Goal: Subscribe to service/newsletter

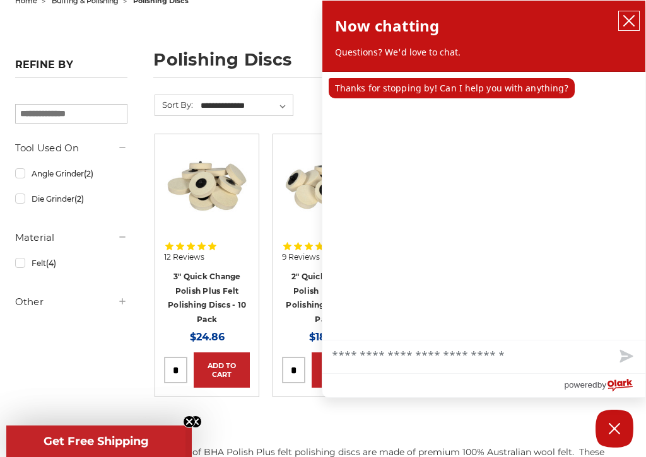
click at [628, 16] on icon "close chatbox" at bounding box center [629, 21] width 13 height 13
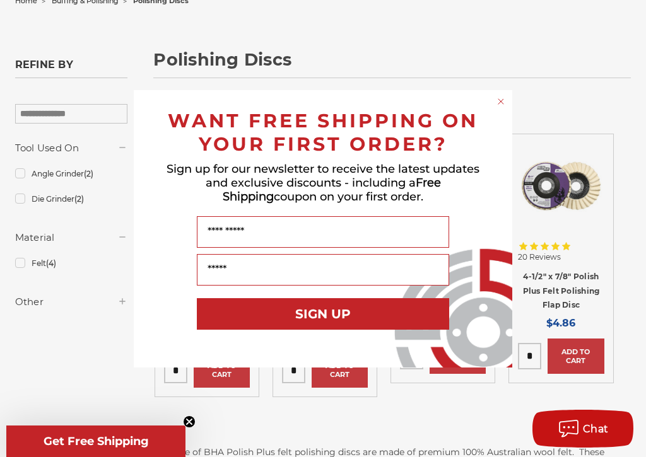
click at [575, 367] on div "Close dialog WANT FREE SHIPPING ON YOUR FIRST ORDER? Sign up for our newsletter…" at bounding box center [323, 228] width 646 height 457
click at [532, 358] on div "Close dialog WANT FREE SHIPPING ON YOUR FIRST ORDER? Sign up for our newsletter…" at bounding box center [323, 228] width 646 height 457
click at [531, 361] on div "Close dialog WANT FREE SHIPPING ON YOUR FIRST ORDER? Sign up for our newsletter…" at bounding box center [323, 228] width 646 height 457
click at [527, 359] on div "Close dialog WANT FREE SHIPPING ON YOUR FIRST ORDER? Sign up for our newsletter…" at bounding box center [323, 228] width 646 height 457
click at [361, 320] on button "SIGN UP" at bounding box center [323, 314] width 252 height 32
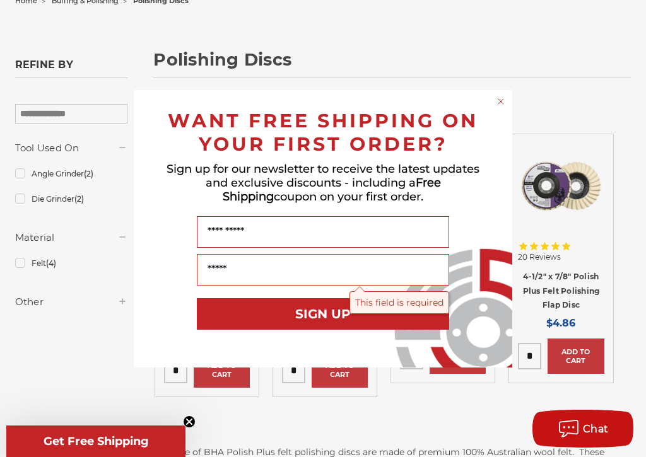
scroll to position [146, 0]
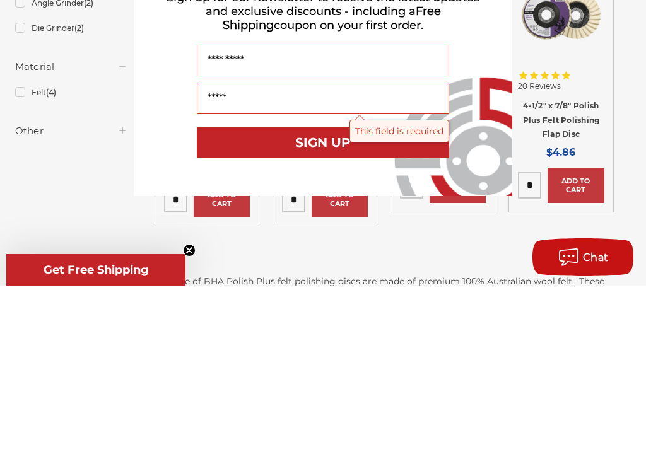
click at [216, 216] on input "Name" at bounding box center [323, 232] width 252 height 32
type input "**********"
click at [218, 254] on input "Your Email" at bounding box center [323, 270] width 252 height 32
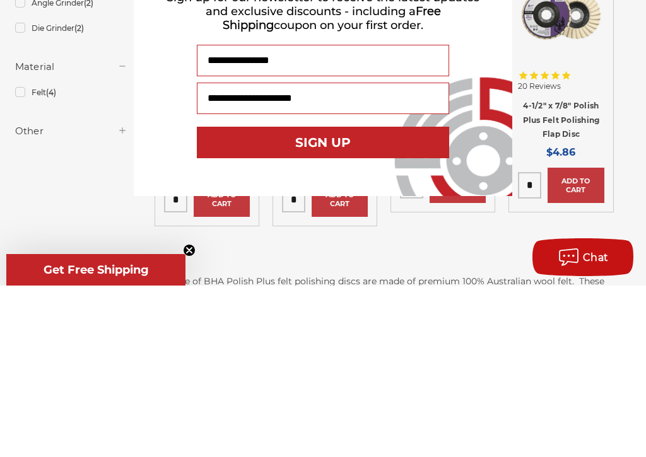
type input "**********"
click at [361, 298] on button "SIGN UP" at bounding box center [323, 314] width 252 height 32
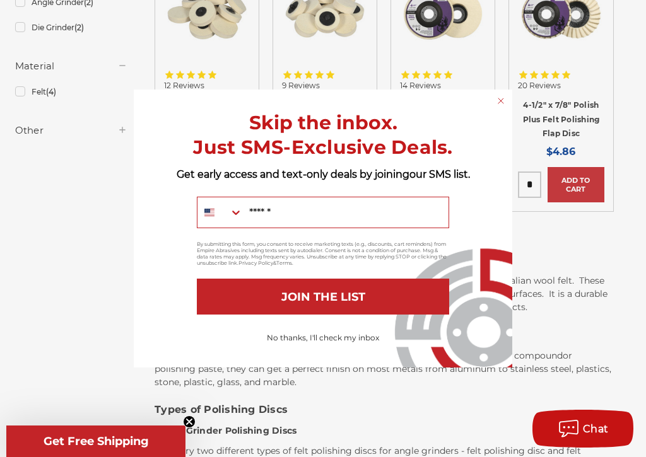
click at [228, 215] on button "Search Countries" at bounding box center [219, 212] width 45 height 30
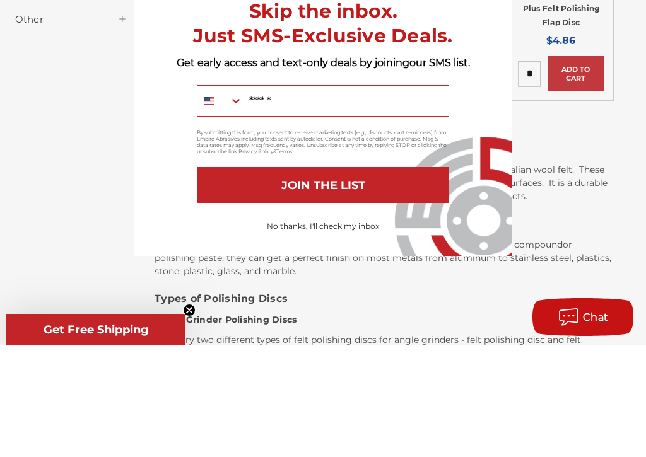
scroll to position [935, 0]
